Goal: Transaction & Acquisition: Purchase product/service

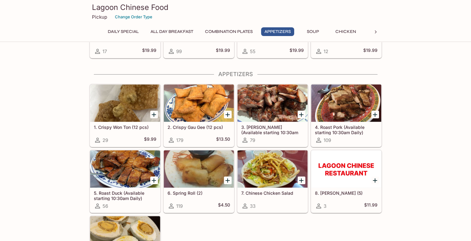
scroll to position [217, 0]
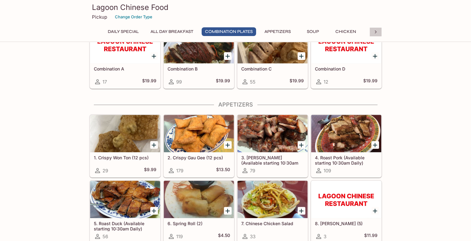
click at [376, 31] on icon at bounding box center [376, 32] width 6 height 6
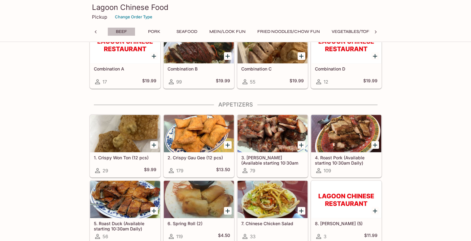
click at [122, 31] on button "Beef" at bounding box center [122, 31] width 28 height 9
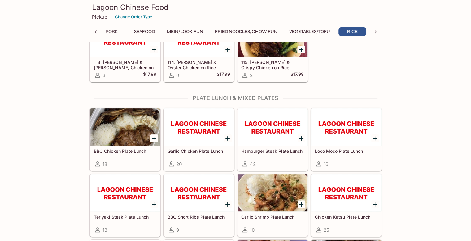
scroll to position [2503, 0]
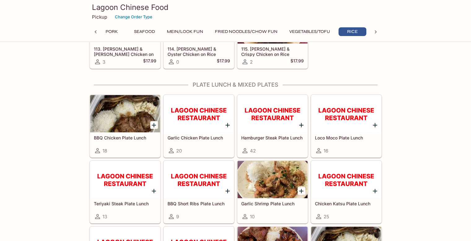
click at [112, 179] on div at bounding box center [125, 179] width 70 height 37
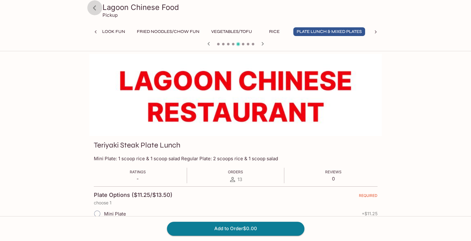
click at [94, 7] on icon at bounding box center [94, 7] width 11 height 11
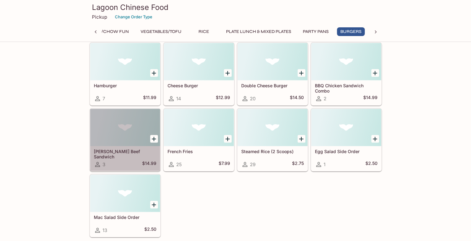
click at [124, 148] on h5 "[PERSON_NAME] Beef Sandwich" at bounding box center [125, 153] width 63 height 10
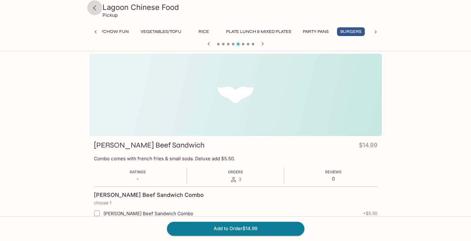
click at [95, 7] on icon at bounding box center [94, 7] width 3 height 5
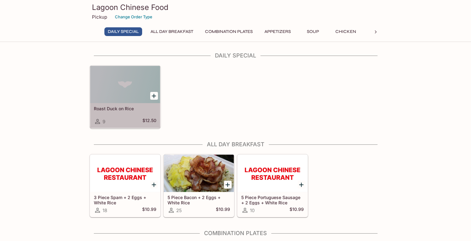
click at [120, 104] on div "Roast Duck on Rice 9 $12.50" at bounding box center [125, 115] width 70 height 25
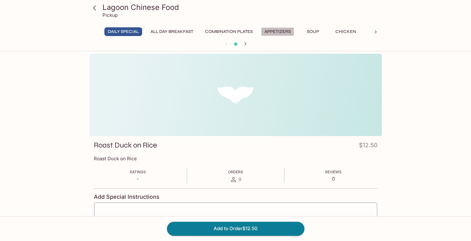
click at [283, 30] on button "Appetizers" at bounding box center [277, 31] width 33 height 9
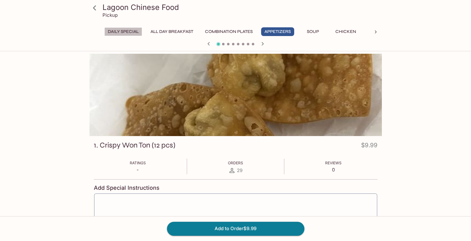
click at [115, 31] on button "Daily Special" at bounding box center [123, 31] width 38 height 9
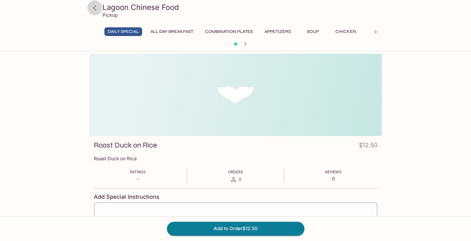
click at [94, 8] on icon at bounding box center [94, 7] width 3 height 5
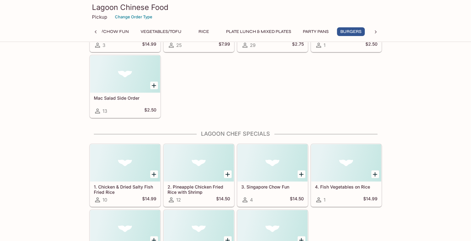
scroll to position [3348, 0]
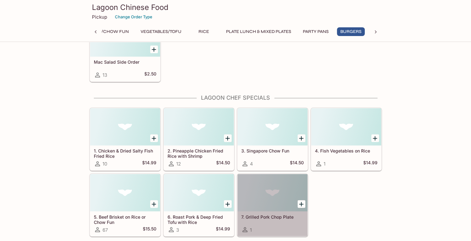
click at [254, 183] on div at bounding box center [273, 192] width 70 height 37
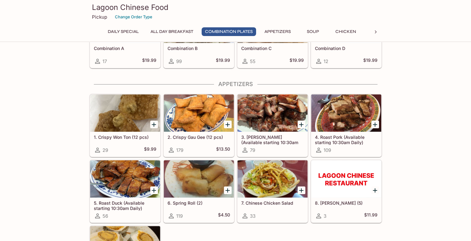
scroll to position [271, 0]
